Goal: Information Seeking & Learning: Learn about a topic

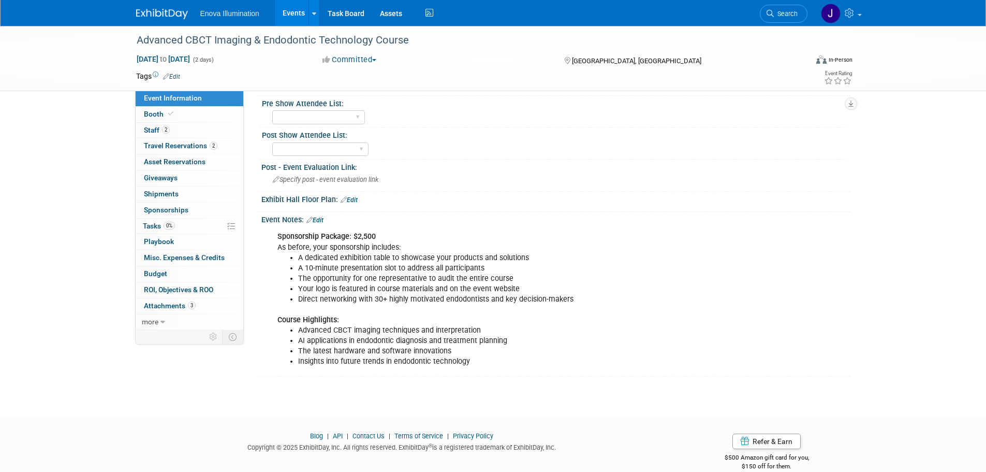
scroll to position [311, 0]
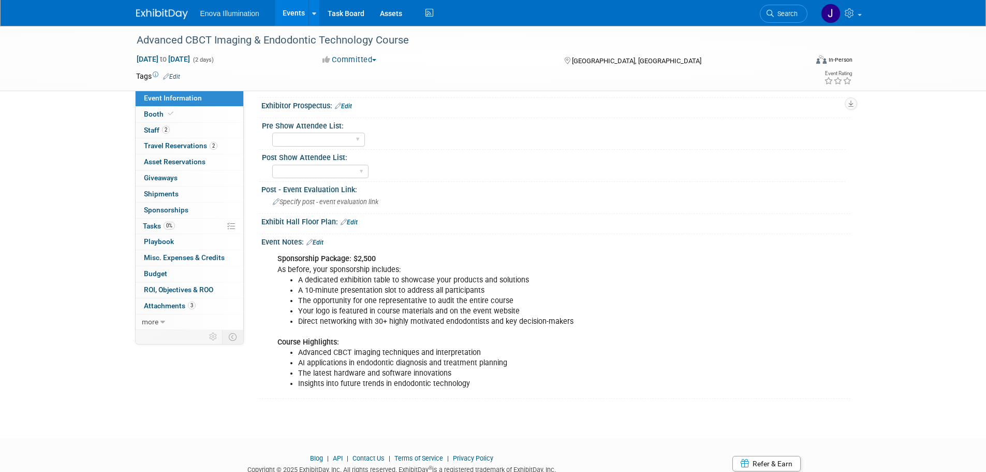
click at [296, 10] on link "Events" at bounding box center [294, 13] width 38 height 26
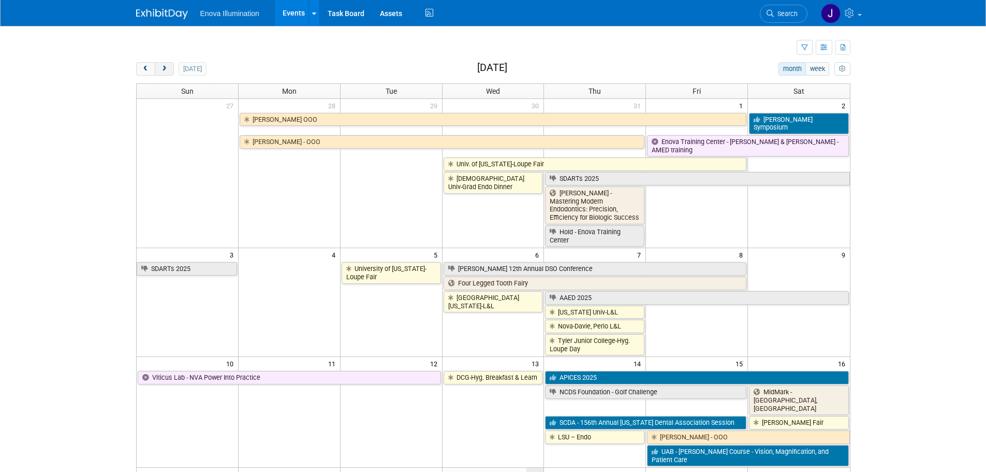
click at [161, 66] on span "next" at bounding box center [164, 69] width 8 height 7
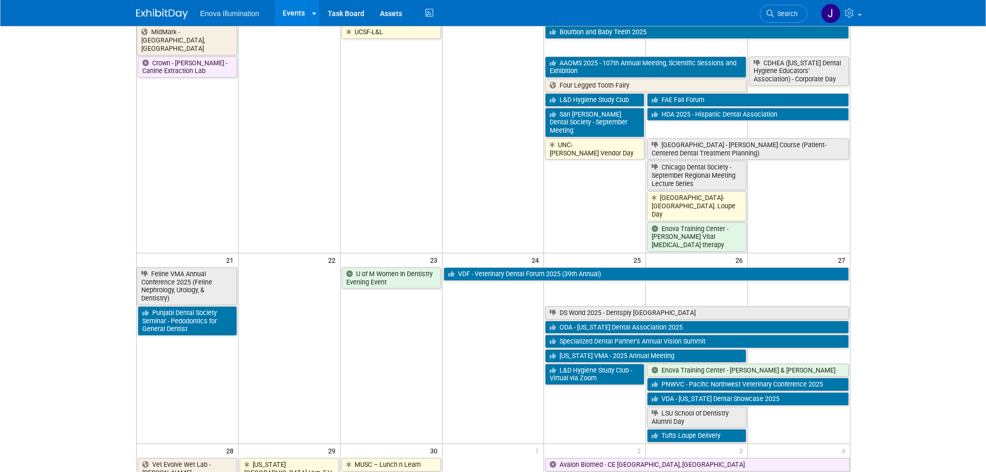
scroll to position [518, 0]
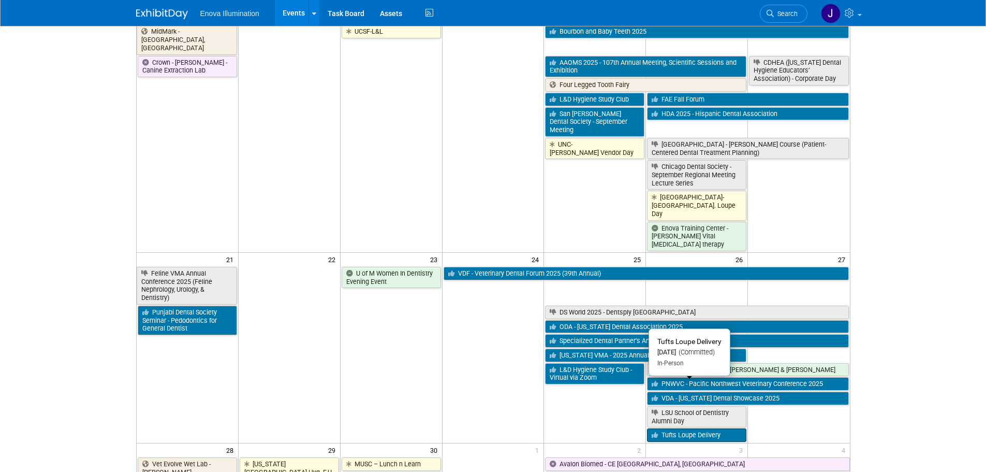
click at [673, 428] on link "Tufts Loupe Delivery" at bounding box center [696, 434] width 99 height 13
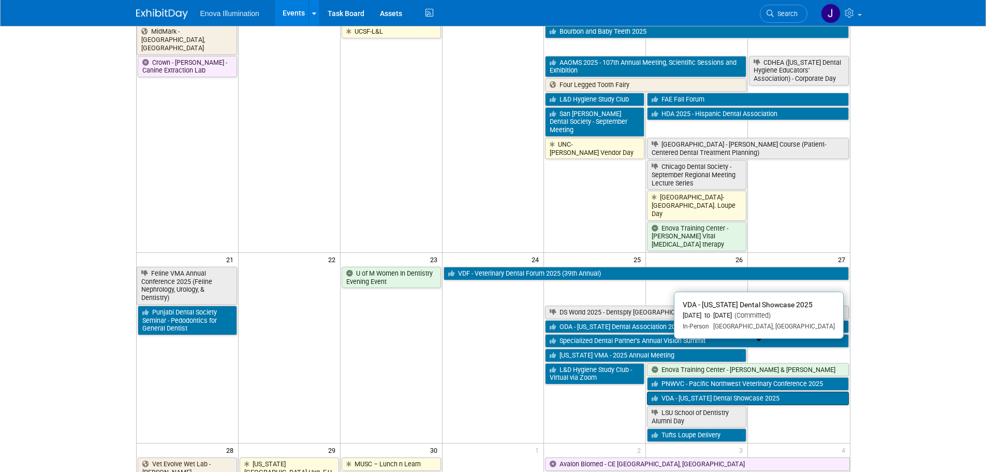
click at [700, 391] on link "VDA - [US_STATE] Dental Showcase 2025" at bounding box center [747, 397] width 201 height 13
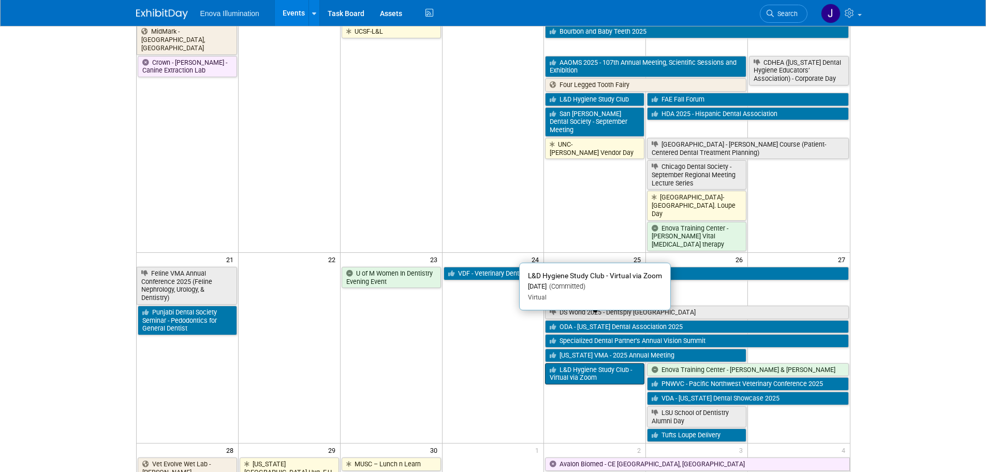
click at [597, 363] on link "L&D Hygiene Study Club - Virtual via Zoom" at bounding box center [594, 373] width 99 height 21
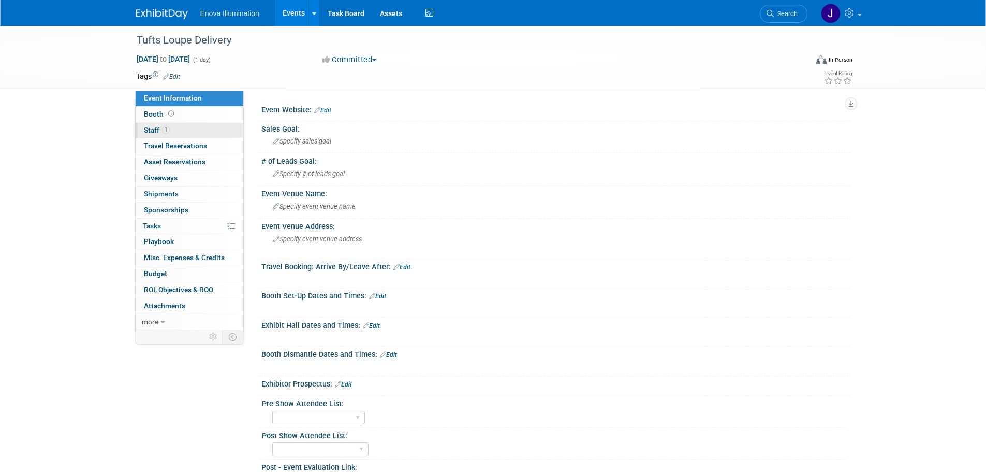
click at [152, 133] on span "Staff 1" at bounding box center [157, 130] width 26 height 8
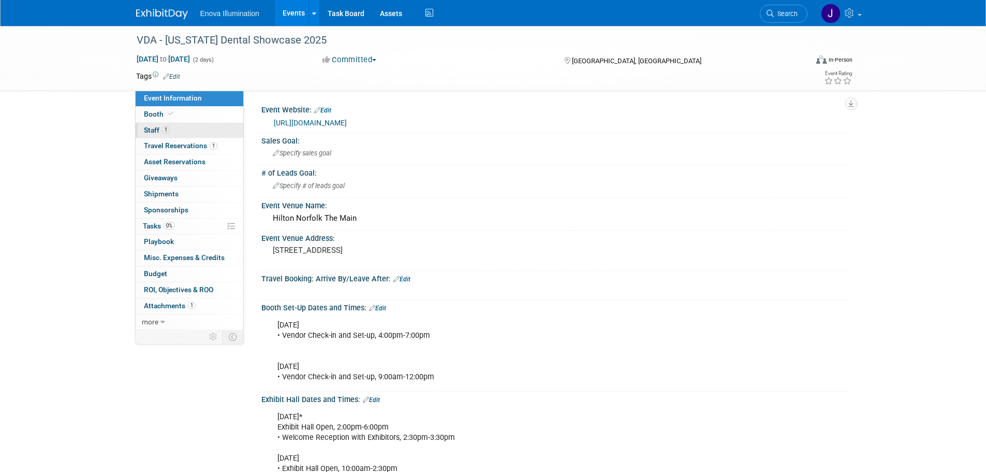
click at [149, 126] on span "Staff 1" at bounding box center [157, 130] width 26 height 8
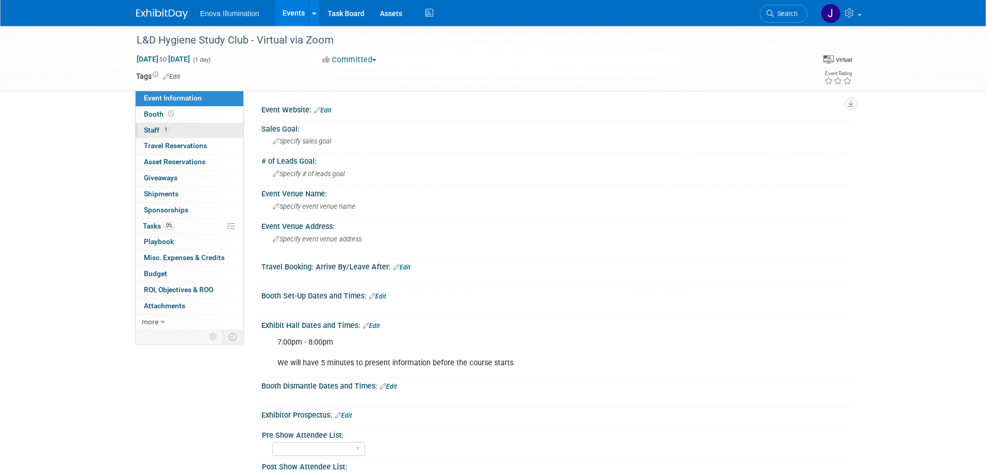
click at [159, 130] on span "Staff 1" at bounding box center [157, 130] width 26 height 8
